Goal: Transaction & Acquisition: Purchase product/service

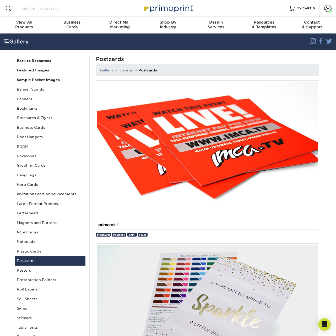
click at [62, 10] on input "Search Products" at bounding box center [46, 8] width 51 height 6
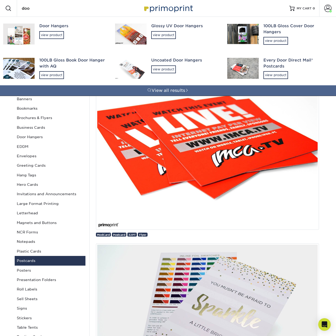
type input "door"
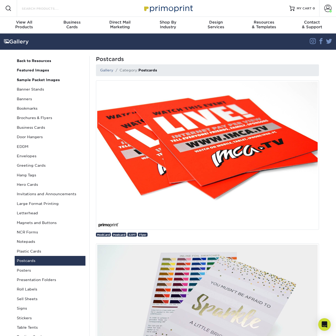
click at [53, 7] on input "Search Products" at bounding box center [46, 8] width 51 height 6
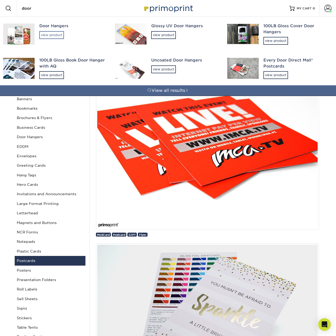
type input "door"
click at [54, 31] on div "view product" at bounding box center [51, 35] width 25 height 8
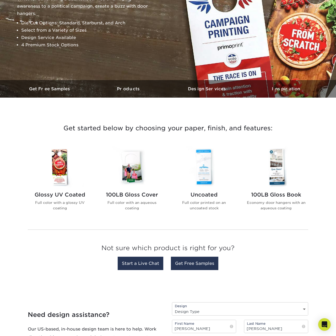
scroll to position [91, 0]
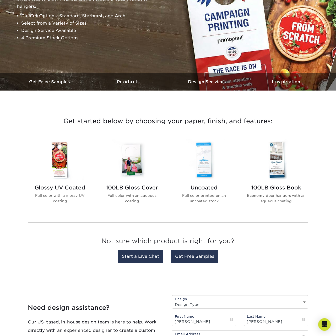
click at [194, 171] on img at bounding box center [203, 159] width 59 height 41
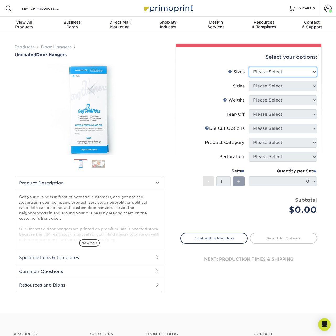
click at [282, 72] on select "Please Select 3.5" x 8.5" 3.5" x 11" 4" x 7" 4.25" x 11" 4.25" x 11"" at bounding box center [283, 72] width 68 height 10
click at [279, 76] on select "Please Select 3.5" x 8.5" 3.5" x 11" 4" x 7" 4.25" x 11" 4.25" x 11"" at bounding box center [283, 72] width 68 height 10
